Goal: Task Accomplishment & Management: Use online tool/utility

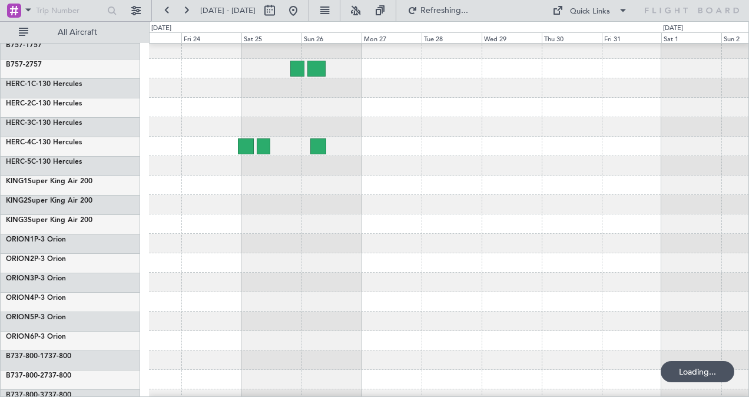
scroll to position [24, 0]
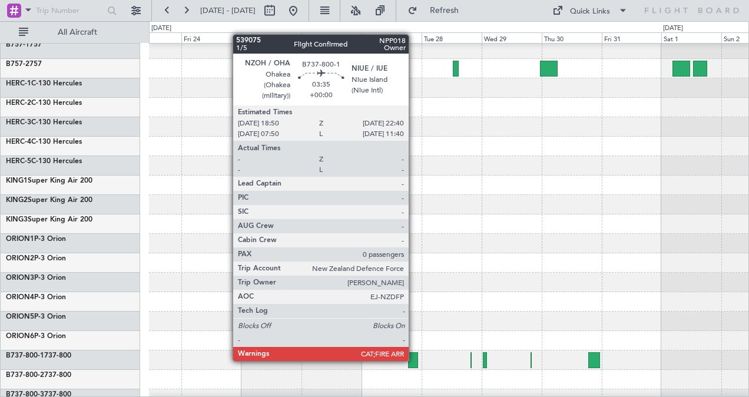
click at [414, 360] on div at bounding box center [413, 360] width 10 height 16
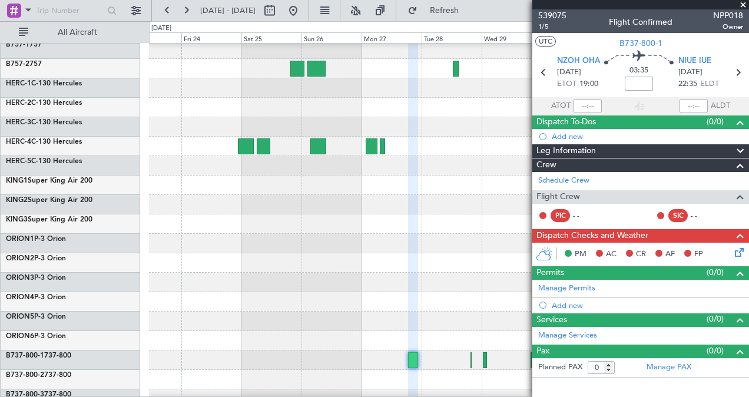
click at [634, 82] on input at bounding box center [638, 84] width 28 height 14
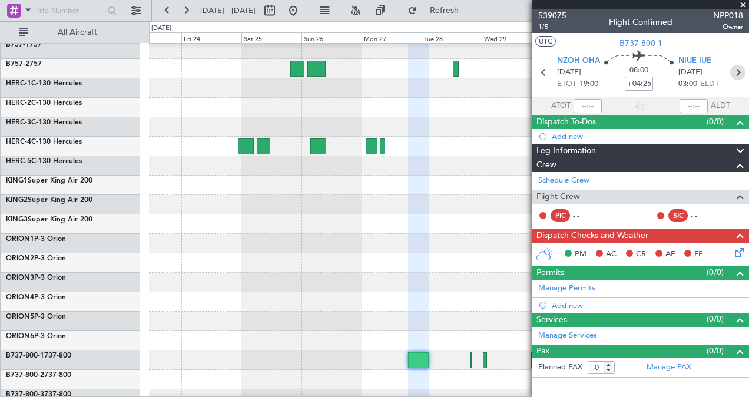
type input "+04:25"
click at [734, 72] on icon at bounding box center [737, 72] width 15 height 15
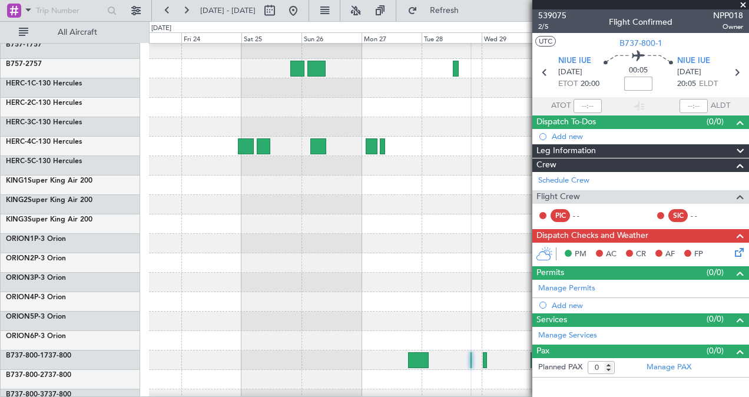
click at [632, 82] on input at bounding box center [638, 84] width 28 height 14
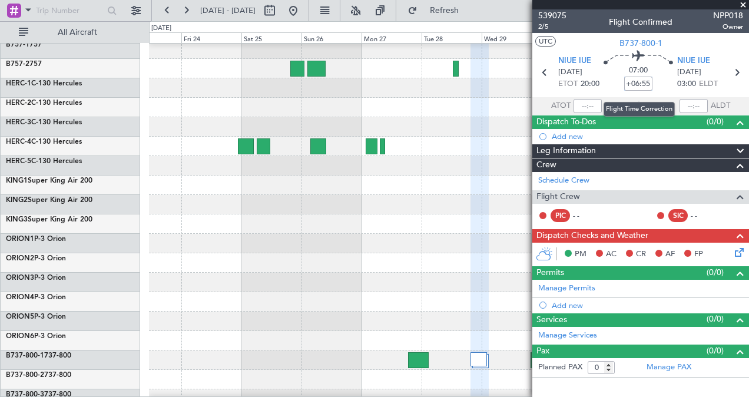
click at [650, 81] on input "+06:55" at bounding box center [638, 84] width 28 height 14
drag, startPoint x: 649, startPoint y: 83, endPoint x: 624, endPoint y: 83, distance: 24.7
click at [624, 83] on input "+06:55" at bounding box center [638, 84] width 28 height 14
type input "+00:00"
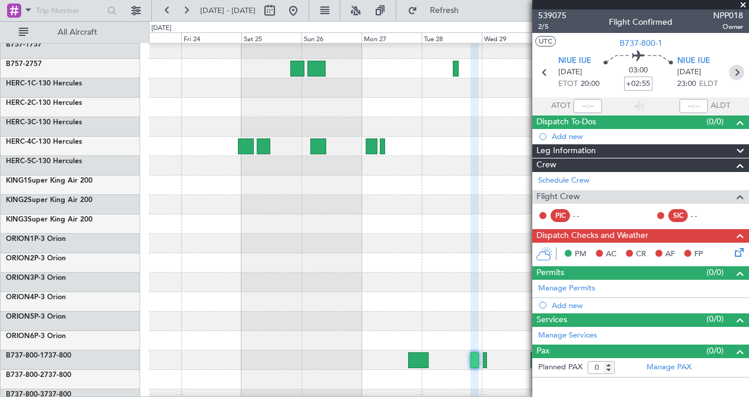
type input "+02:55"
click at [737, 72] on icon at bounding box center [736, 72] width 15 height 15
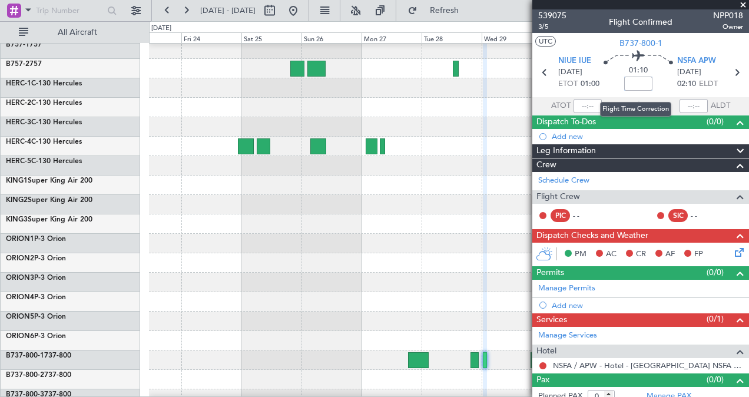
click at [637, 82] on input at bounding box center [638, 84] width 28 height 14
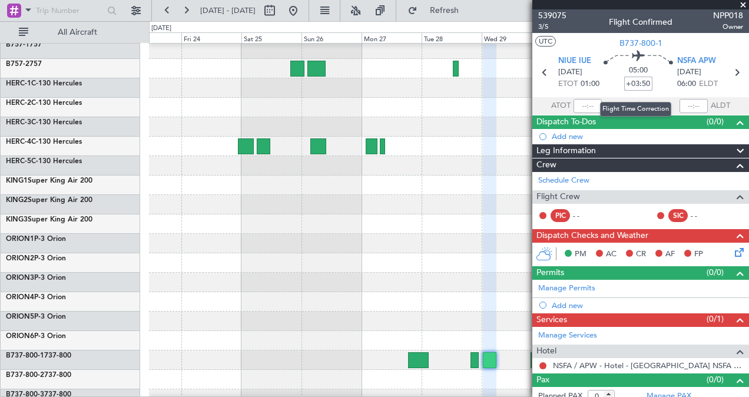
drag, startPoint x: 646, startPoint y: 81, endPoint x: 623, endPoint y: 84, distance: 23.7
click at [624, 84] on input "+03:50" at bounding box center [638, 84] width 28 height 14
type input "+00:00"
type input "+02:50"
click at [729, 75] on icon at bounding box center [736, 72] width 15 height 15
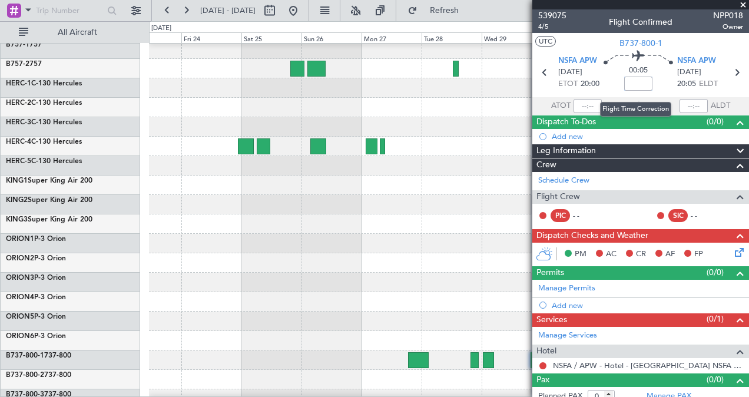
click at [631, 82] on input at bounding box center [638, 84] width 28 height 14
type input "+07:55"
click at [729, 69] on icon at bounding box center [736, 72] width 15 height 15
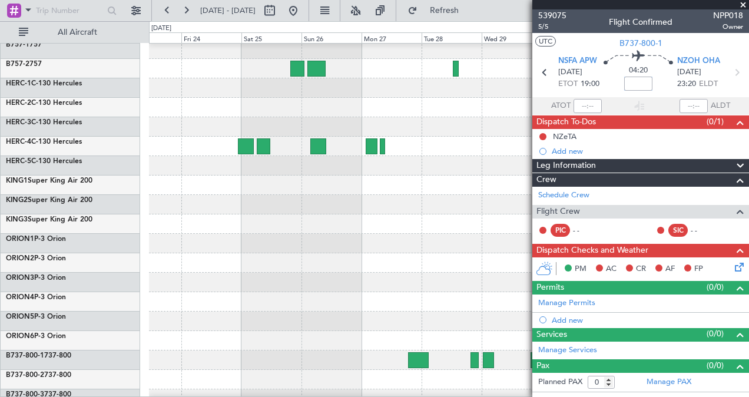
click at [639, 85] on input at bounding box center [638, 84] width 28 height 14
drag, startPoint x: 649, startPoint y: 84, endPoint x: 626, endPoint y: 80, distance: 22.6
click at [626, 80] on input "+03:50" at bounding box center [638, 84] width 28 height 14
type input "+00:00"
click at [309, 334] on div at bounding box center [449, 340] width 600 height 19
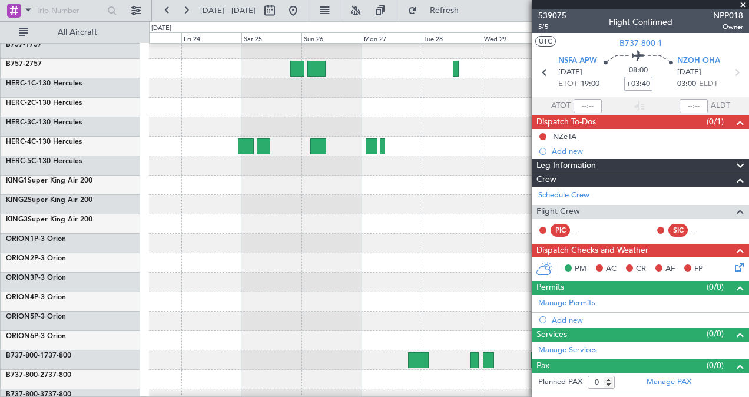
type input "+03:40"
